Goal: Task Accomplishment & Management: Manage account settings

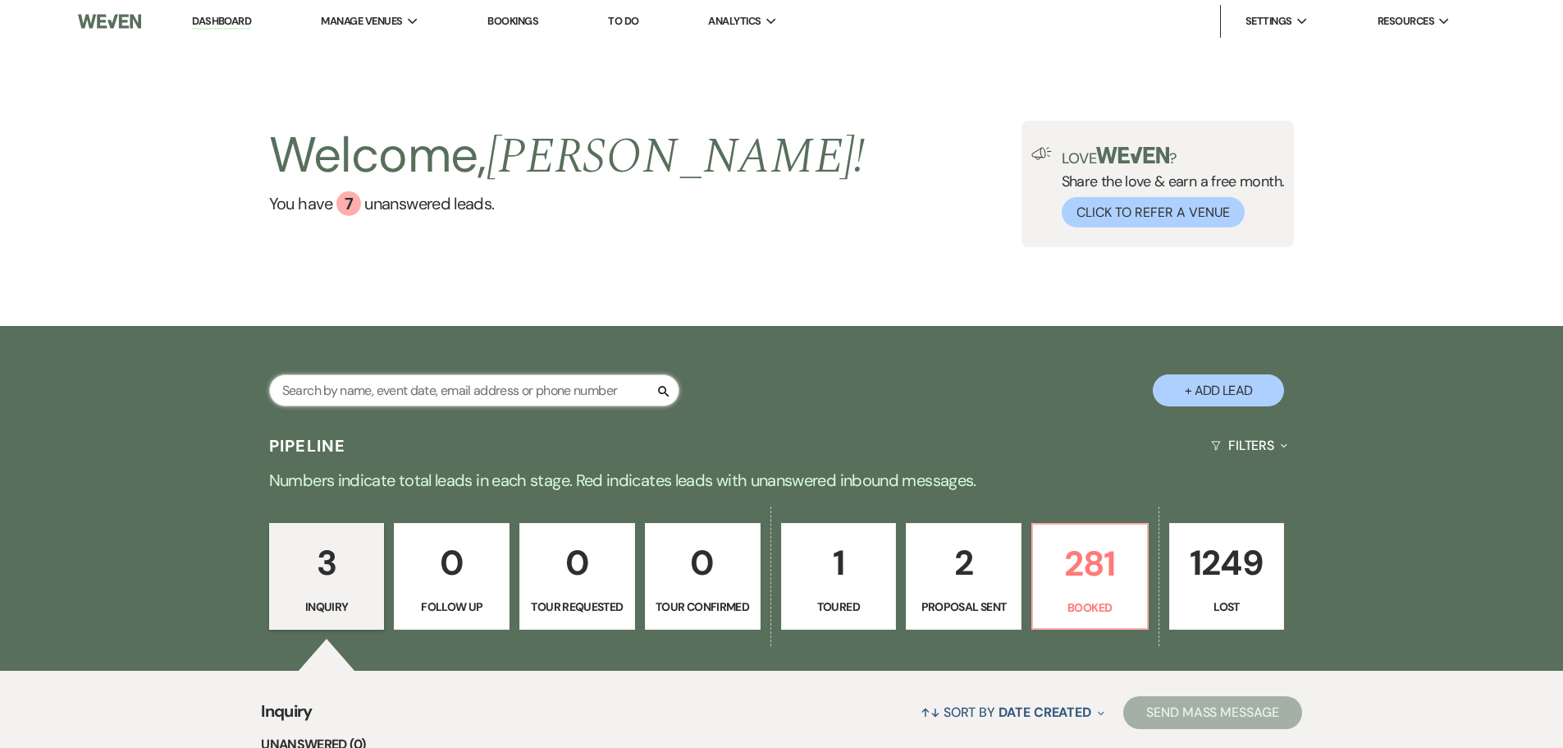
click at [466, 382] on input "text" at bounding box center [474, 390] width 410 height 32
type input "[PERSON_NAME]"
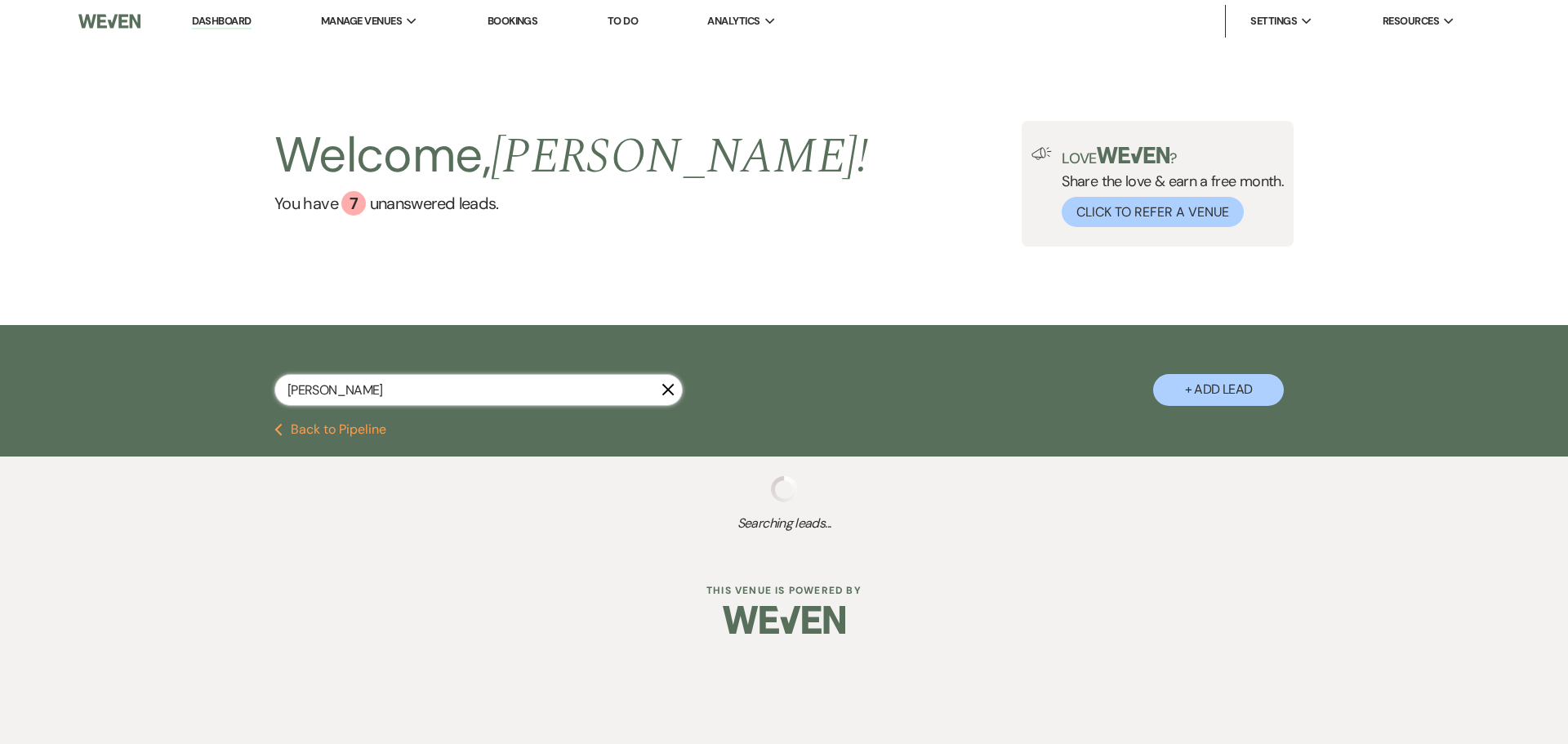
select select "8"
select select "11"
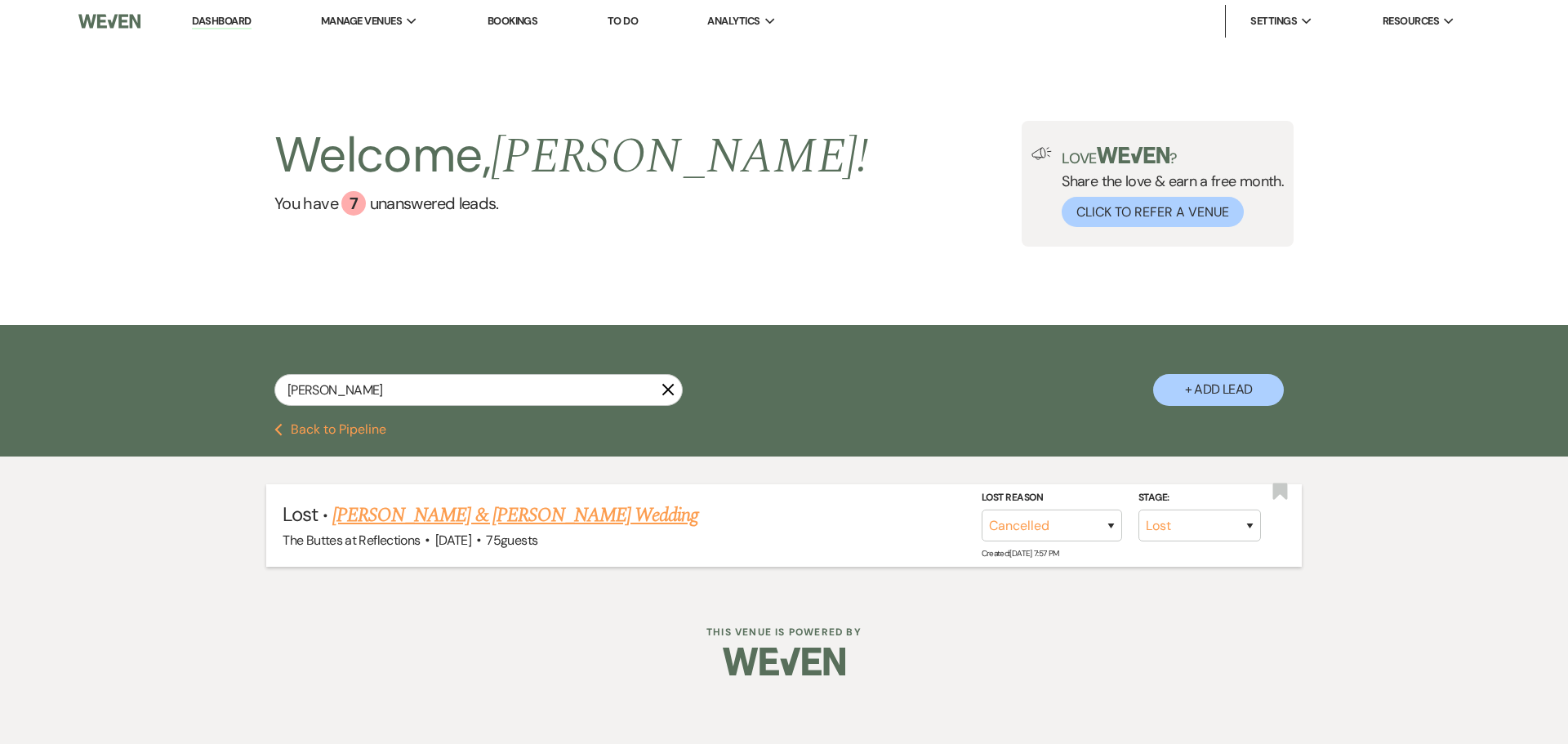
click at [451, 509] on link "[PERSON_NAME] & [PERSON_NAME] Wedding" at bounding box center [515, 515] width 366 height 30
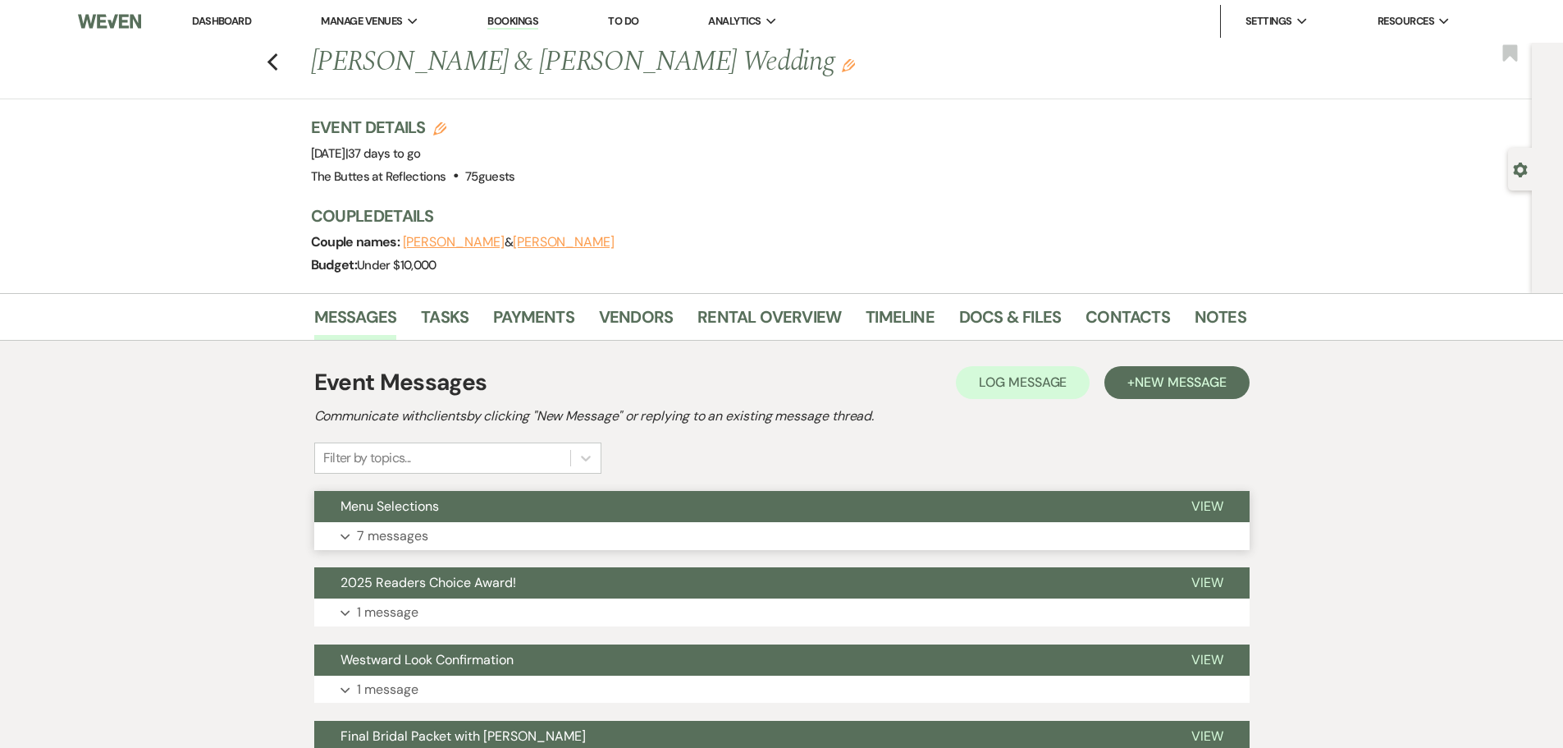
click at [396, 528] on p "7 messages" at bounding box center [392, 535] width 71 height 21
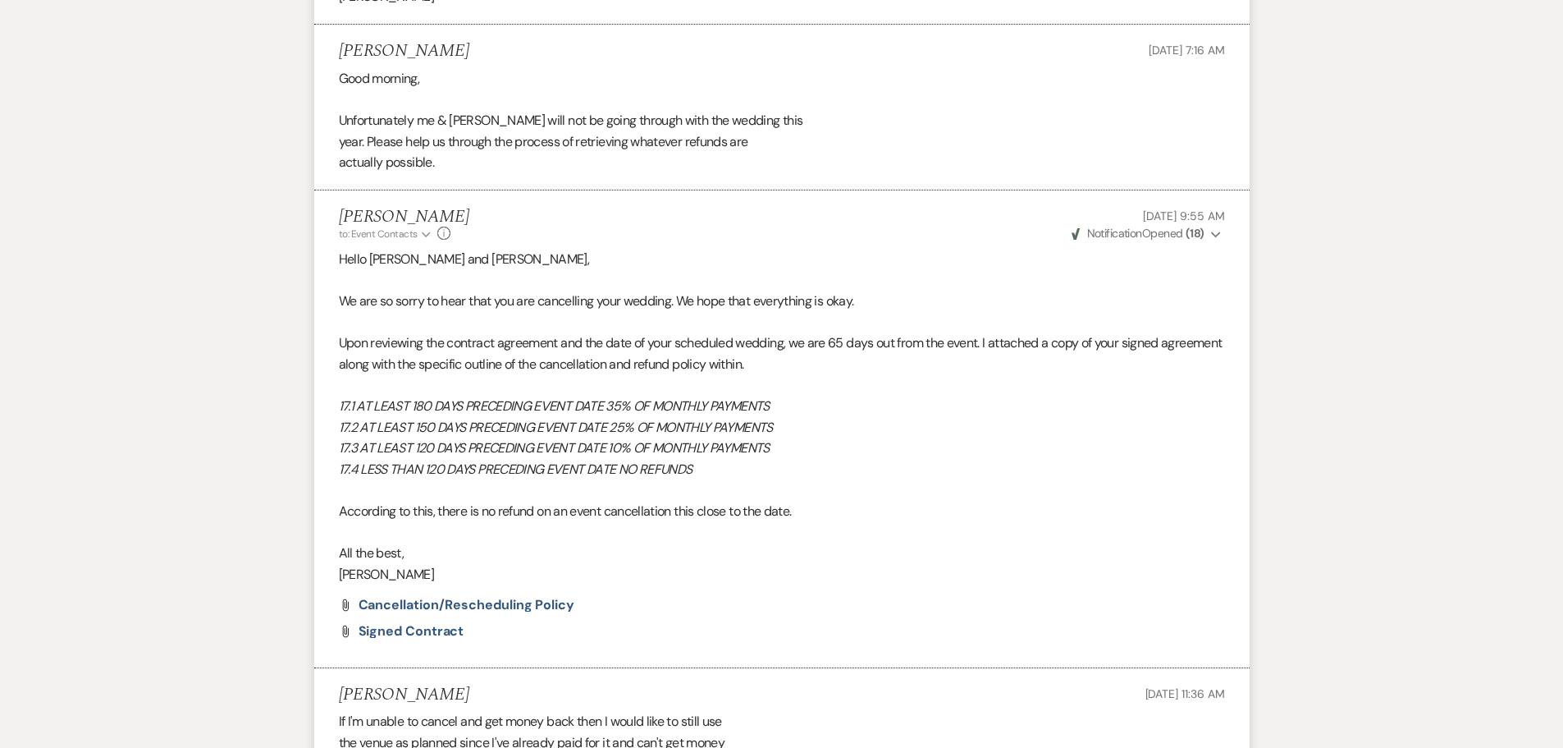
scroll to position [1641, 0]
click at [551, 501] on p at bounding box center [782, 491] width 886 height 21
click at [58, 106] on div "Messages Tasks Payments Vendors Rental Overview Timeline Docs & Files Contacts …" at bounding box center [781, 387] width 1563 height 3470
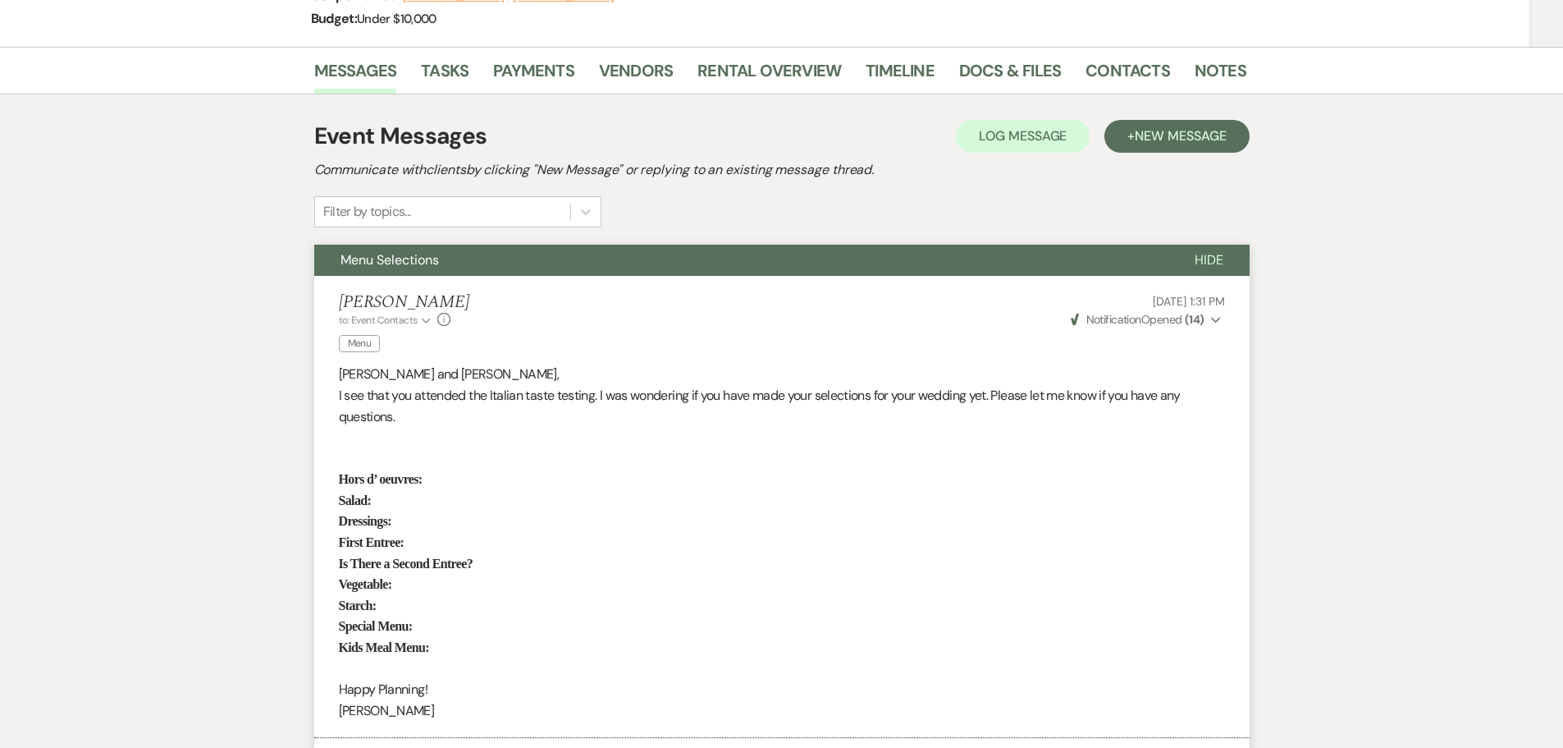
scroll to position [0, 0]
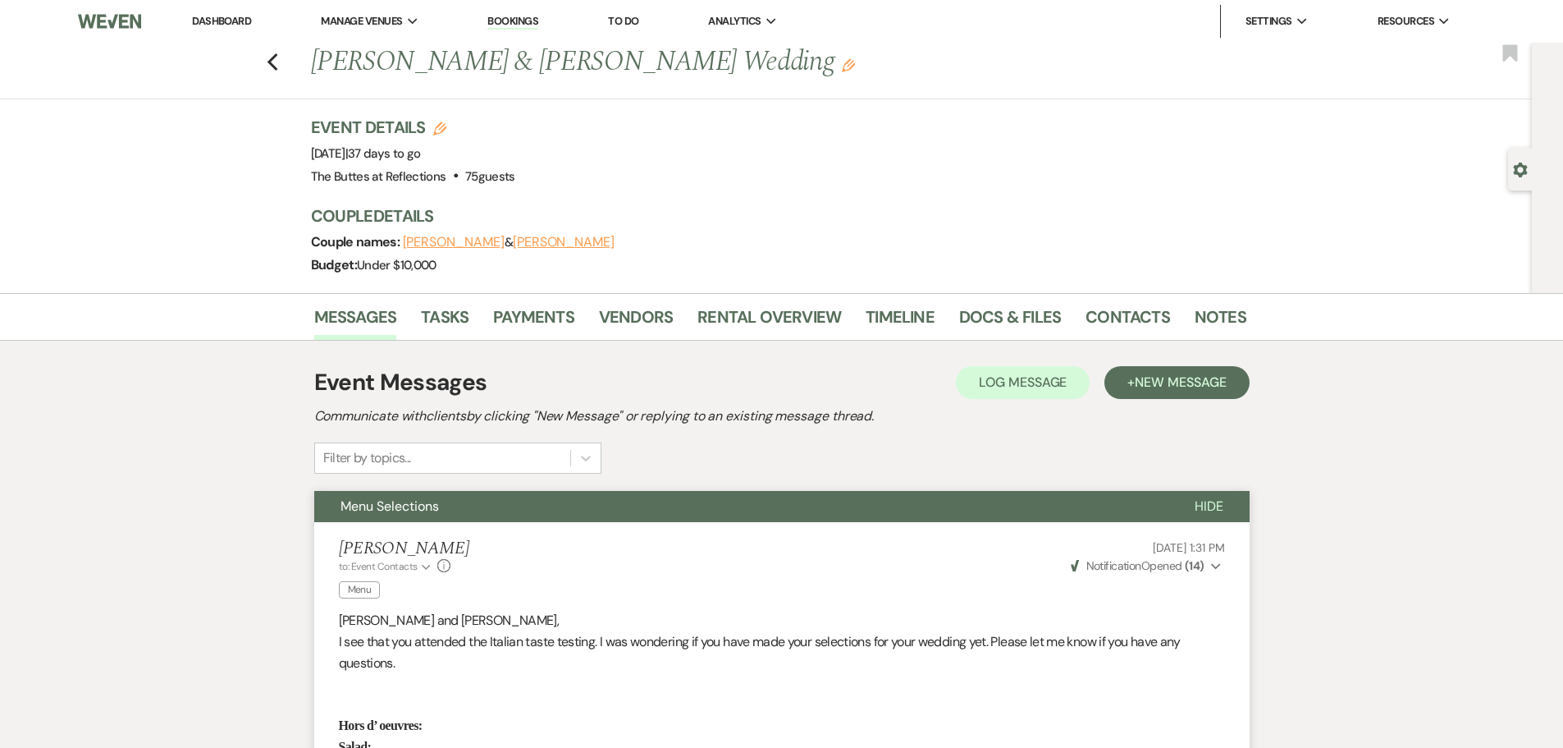
click at [208, 19] on link "Dashboard" at bounding box center [221, 21] width 59 height 14
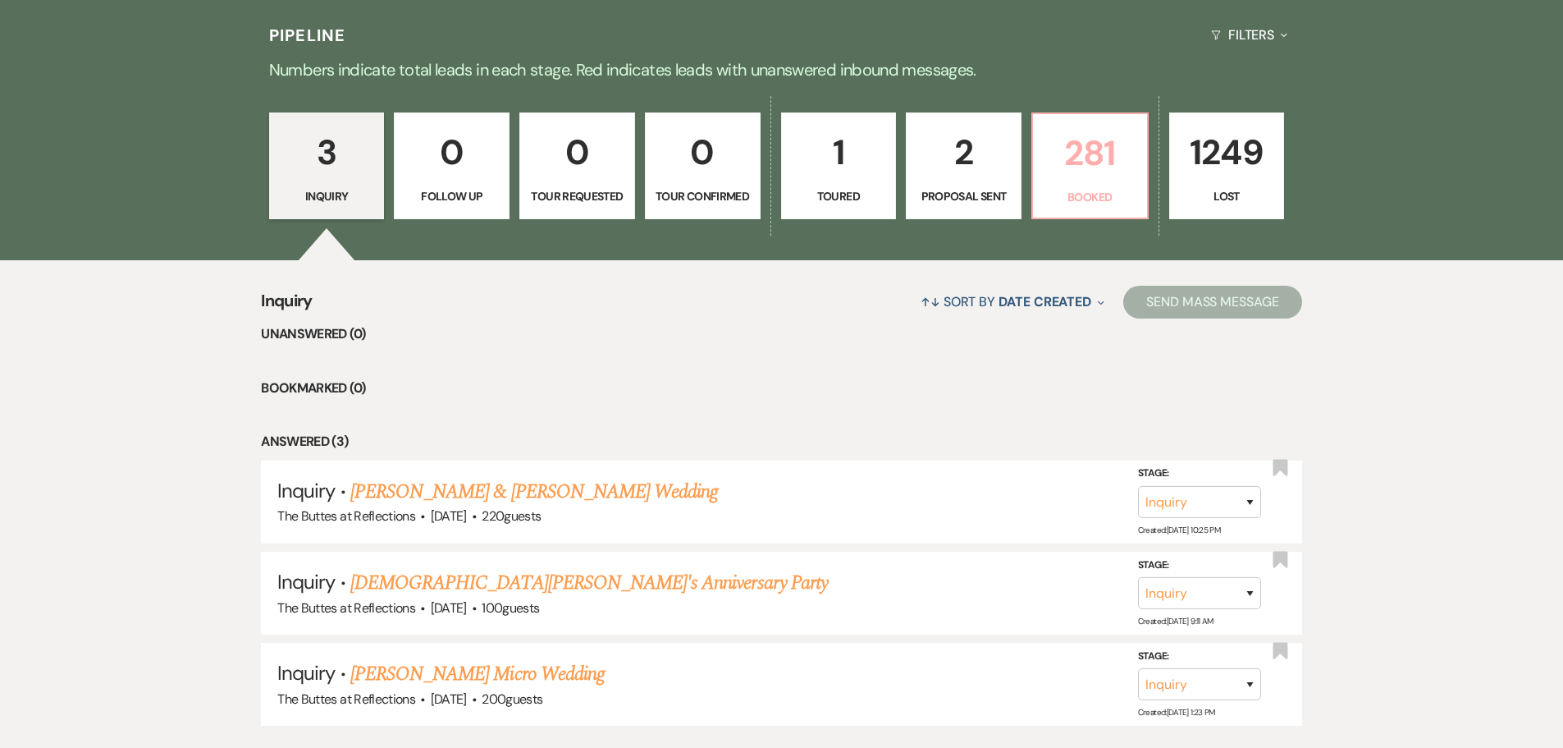
click at [1080, 149] on p "281" at bounding box center [1090, 153] width 94 height 55
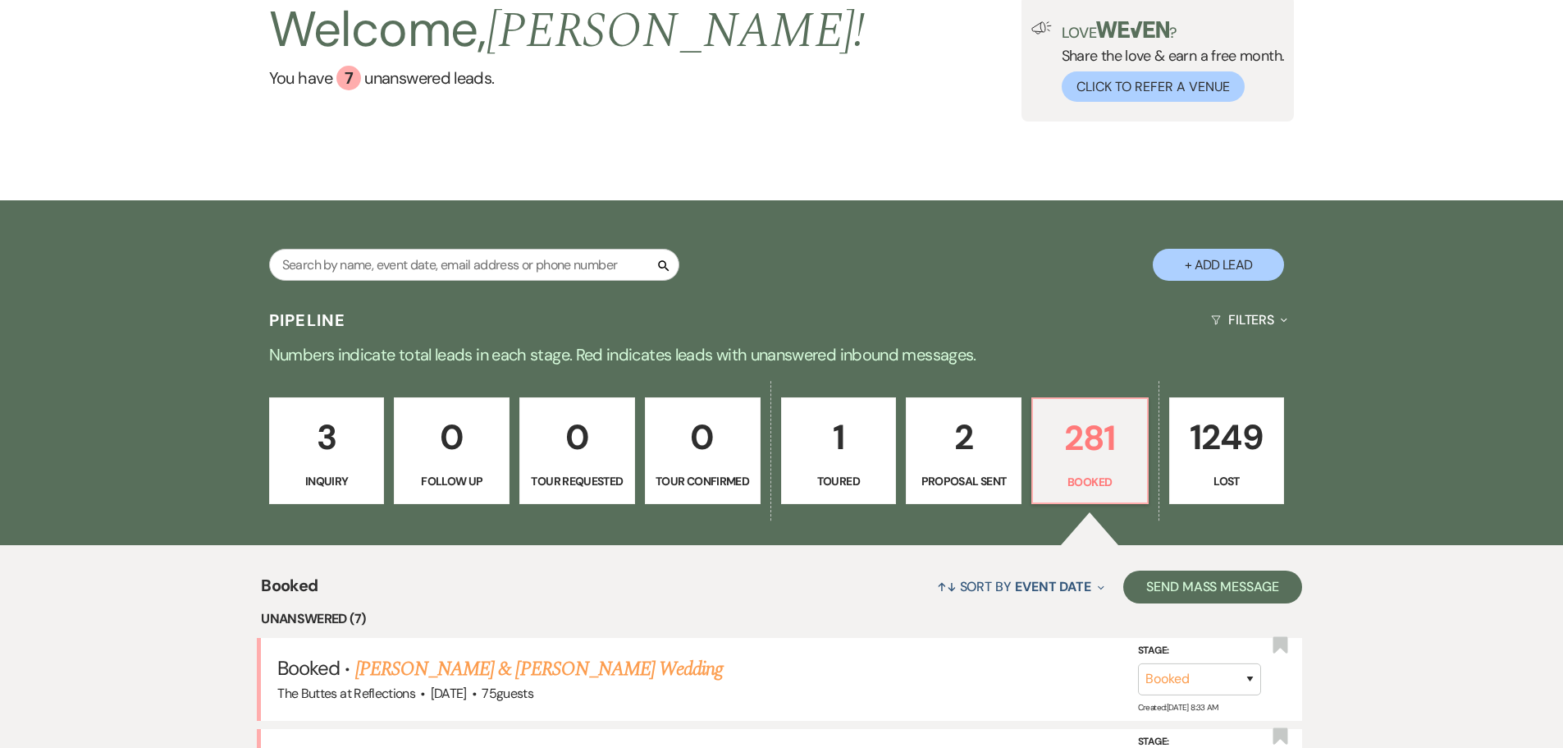
scroll to position [410, 0]
